Goal: Find specific page/section: Find specific page/section

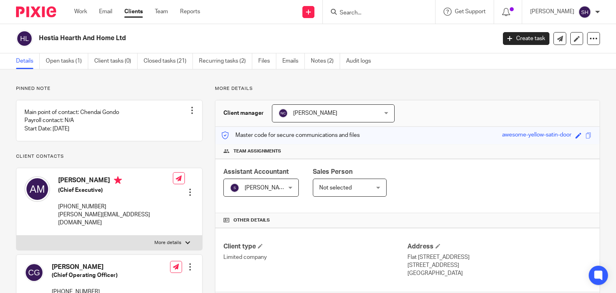
click at [360, 10] on input "Search" at bounding box center [375, 13] width 72 height 7
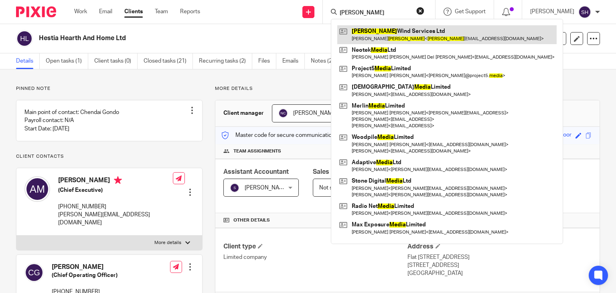
type input "mejia"
click at [372, 37] on link at bounding box center [446, 34] width 219 height 18
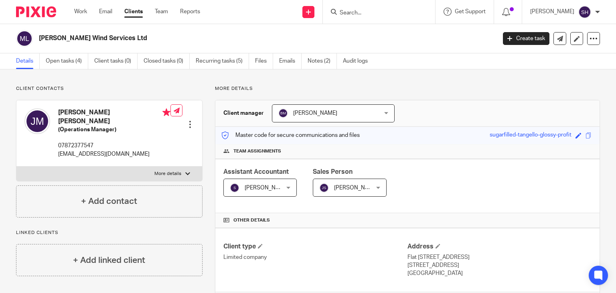
click at [358, 13] on input "Search" at bounding box center [375, 13] width 72 height 7
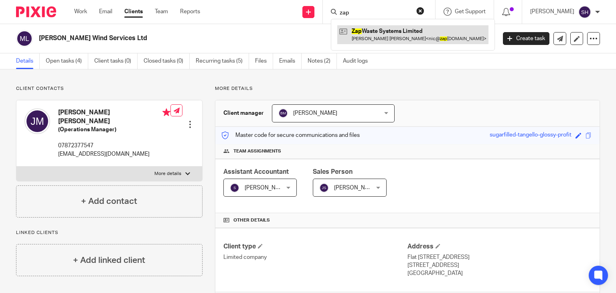
type input "zap"
click at [370, 35] on link at bounding box center [412, 34] width 151 height 18
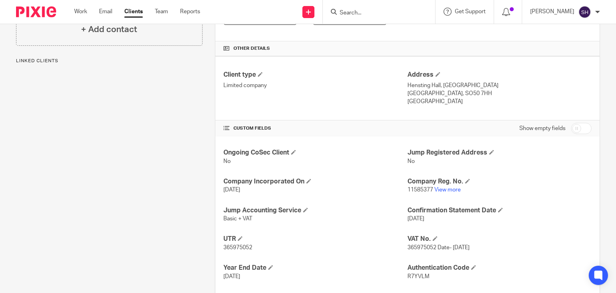
scroll to position [245, 0]
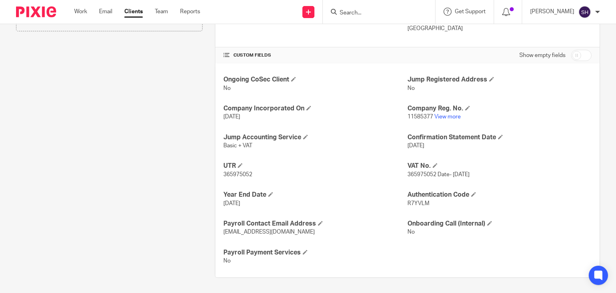
click at [241, 159] on div "Ongoing CoSec Client No Jump Registered Address No Company Incorporated On 24 S…" at bounding box center [407, 170] width 384 height 214
click at [239, 164] on span at bounding box center [240, 165] width 5 height 5
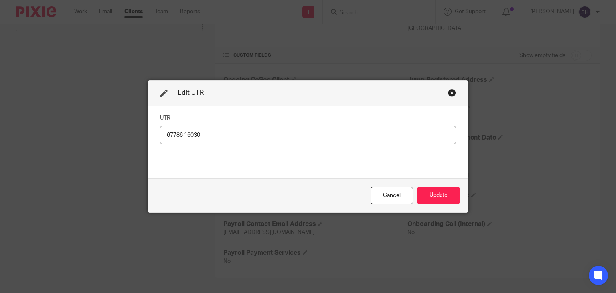
type input "67786 16030"
click at [447, 185] on div "Cancel Update" at bounding box center [308, 195] width 320 height 34
click at [447, 190] on button "Update" at bounding box center [438, 195] width 43 height 17
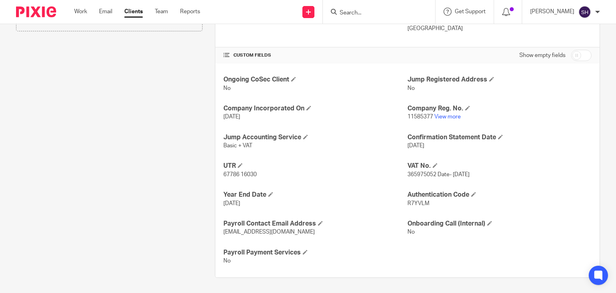
click at [372, 10] on input "Search" at bounding box center [375, 13] width 72 height 7
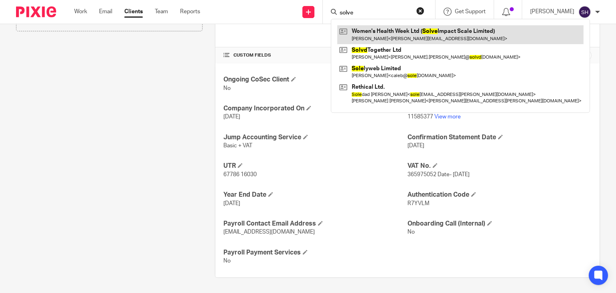
type input "solve"
click at [377, 34] on link at bounding box center [460, 34] width 246 height 18
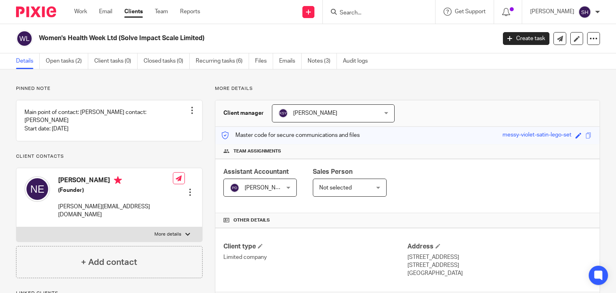
click at [352, 13] on input "Search" at bounding box center [375, 13] width 72 height 7
paste input "Naby Ltd"
type input "Naby Ltd"
click button "submit" at bounding box center [0, 0] width 0 height 0
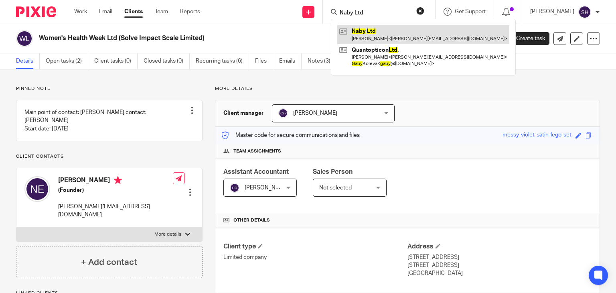
click at [374, 33] on link at bounding box center [423, 34] width 172 height 18
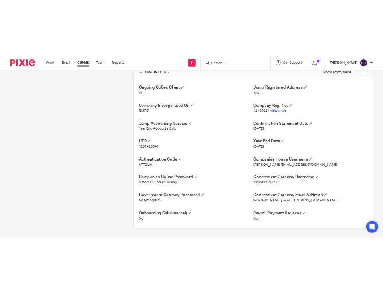
scroll to position [273, 0]
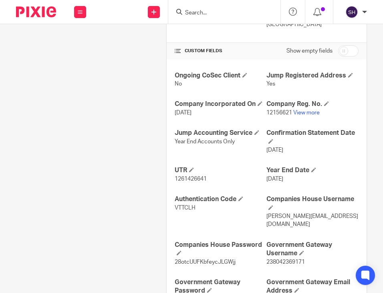
click at [201, 15] on input "Search" at bounding box center [220, 13] width 72 height 7
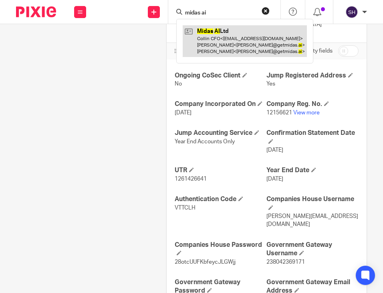
type input "midas ai"
click at [213, 41] on link at bounding box center [245, 41] width 124 height 32
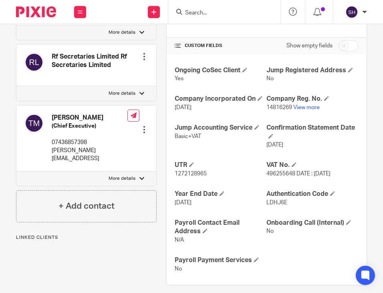
scroll to position [286, 0]
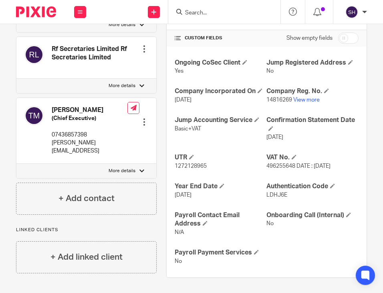
click at [198, 14] on input "Search" at bounding box center [220, 13] width 72 height 7
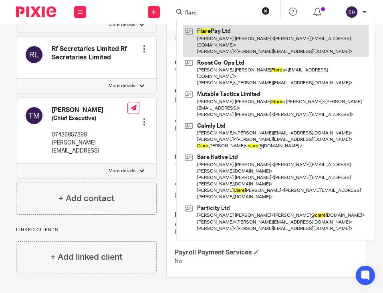
type input "flare"
click at [236, 40] on link at bounding box center [276, 41] width 186 height 32
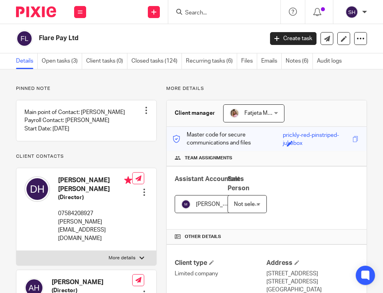
click at [201, 135] on p "Master code for secure communications and files" at bounding box center [228, 139] width 110 height 16
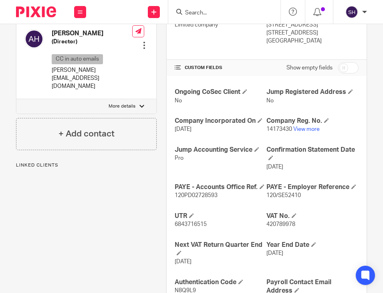
scroll to position [324, 0]
